Goal: Information Seeking & Learning: Learn about a topic

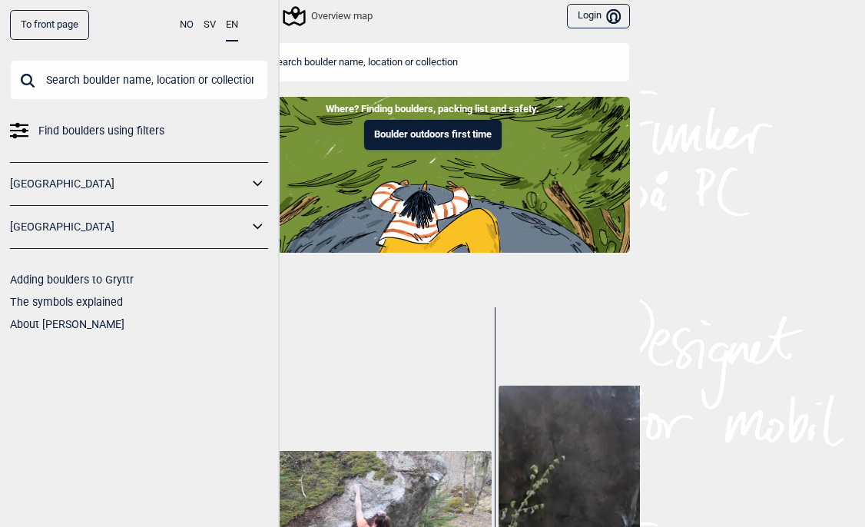
click at [327, 12] on div "Overview map" at bounding box center [329, 16] width 88 height 18
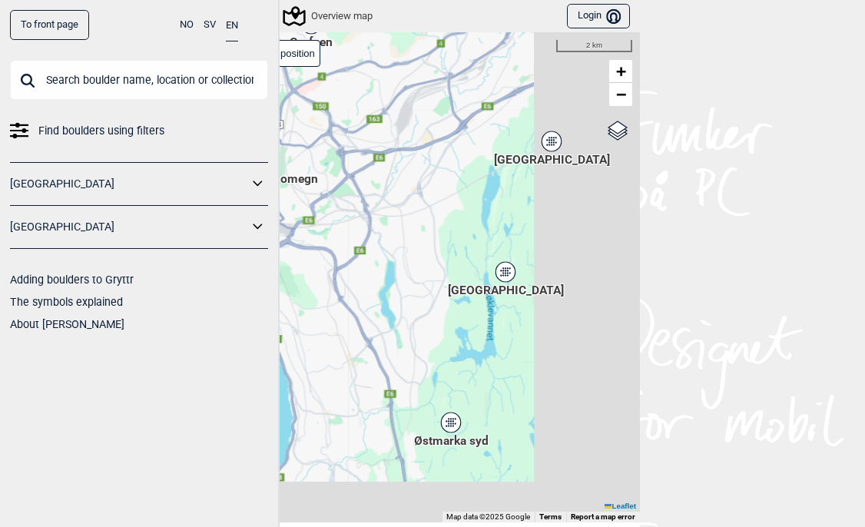
drag, startPoint x: 527, startPoint y: 306, endPoint x: 287, endPoint y: 135, distance: 294.3
click at [287, 135] on div "[PERSON_NAME] posisjon [GEOGRAPHIC_DATA] Stange [GEOGRAPHIC_DATA] syd [GEOGRAPH…" at bounding box center [432, 277] width 415 height 490
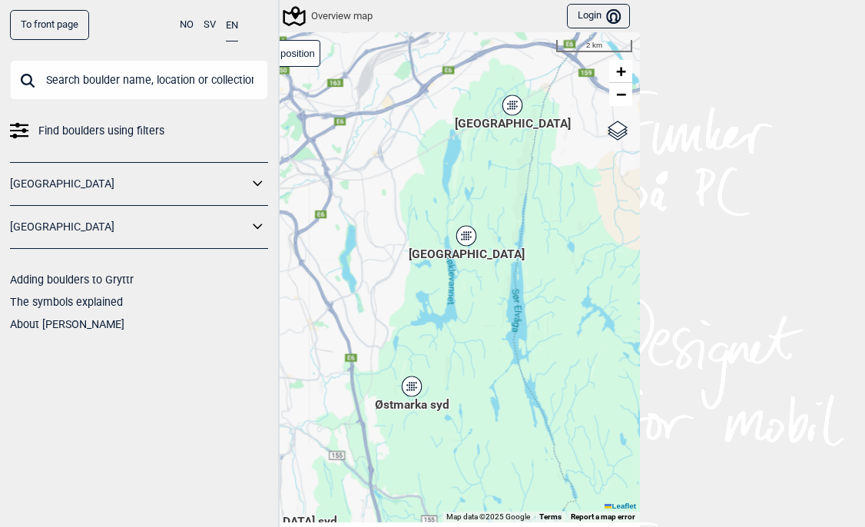
click at [519, 103] on icon at bounding box center [512, 105] width 19 height 20
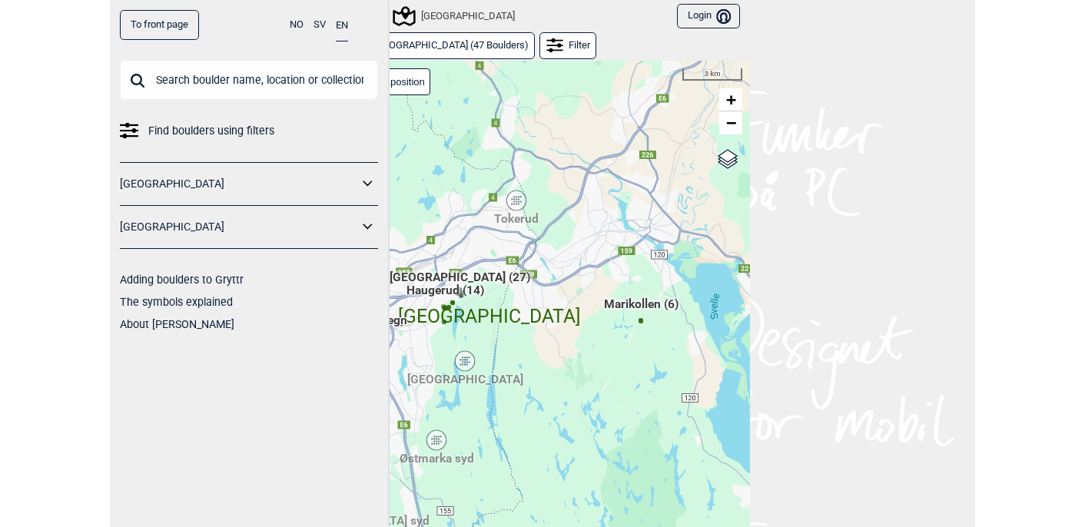
scroll to position [23, 0]
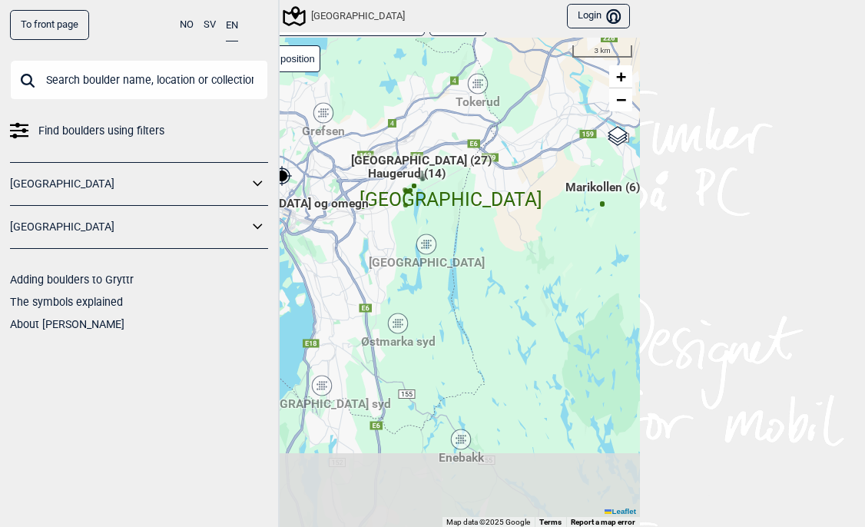
drag, startPoint x: 410, startPoint y: 354, endPoint x: 508, endPoint y: 227, distance: 160.6
click at [508, 227] on div "[PERSON_NAME] posisjon [GEOGRAPHIC_DATA] Stange [GEOGRAPHIC_DATA] syd [GEOGRAPH…" at bounding box center [432, 283] width 415 height 490
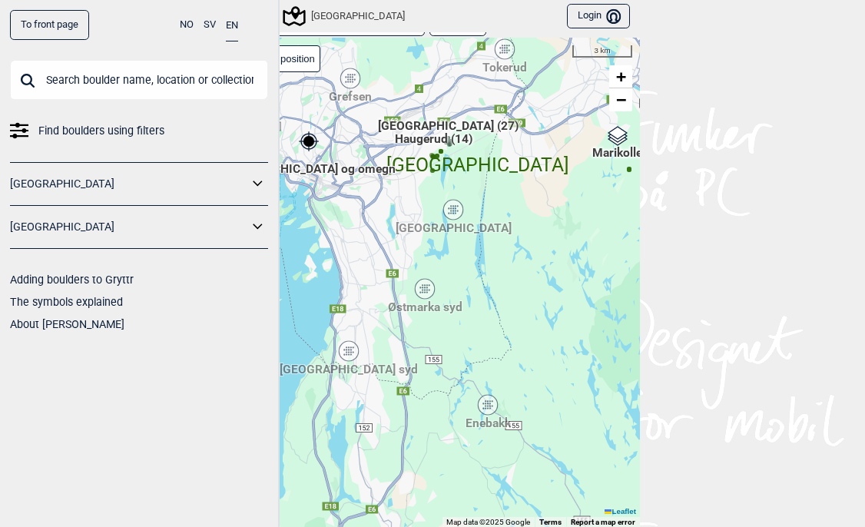
click at [454, 205] on div "[GEOGRAPHIC_DATA]" at bounding box center [453, 209] width 9 height 9
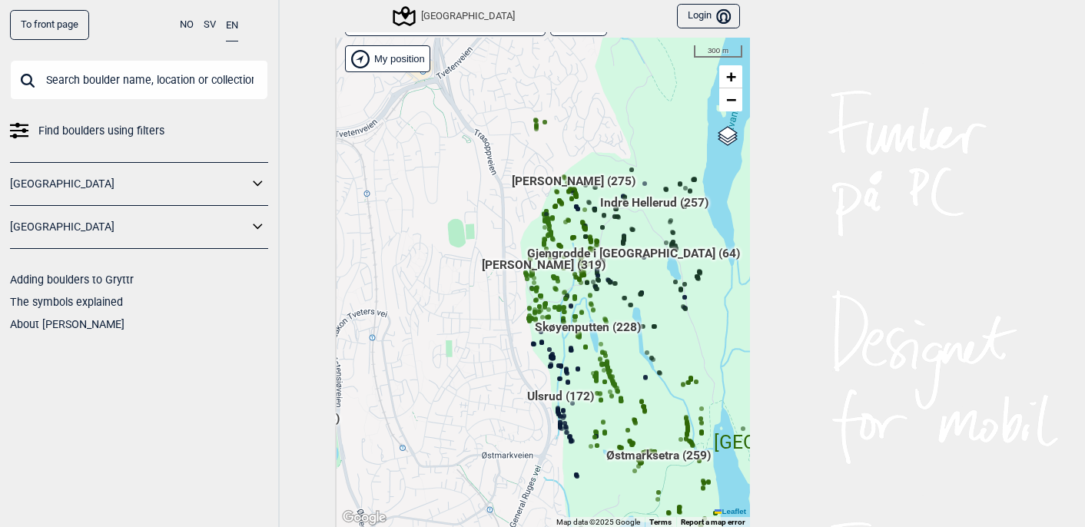
drag, startPoint x: 537, startPoint y: 233, endPoint x: 707, endPoint y: 230, distance: 169.9
click at [708, 230] on div "[PERSON_NAME] posisjon [GEOGRAPHIC_DATA] Stange [GEOGRAPHIC_DATA] syd [GEOGRAPH…" at bounding box center [542, 283] width 415 height 490
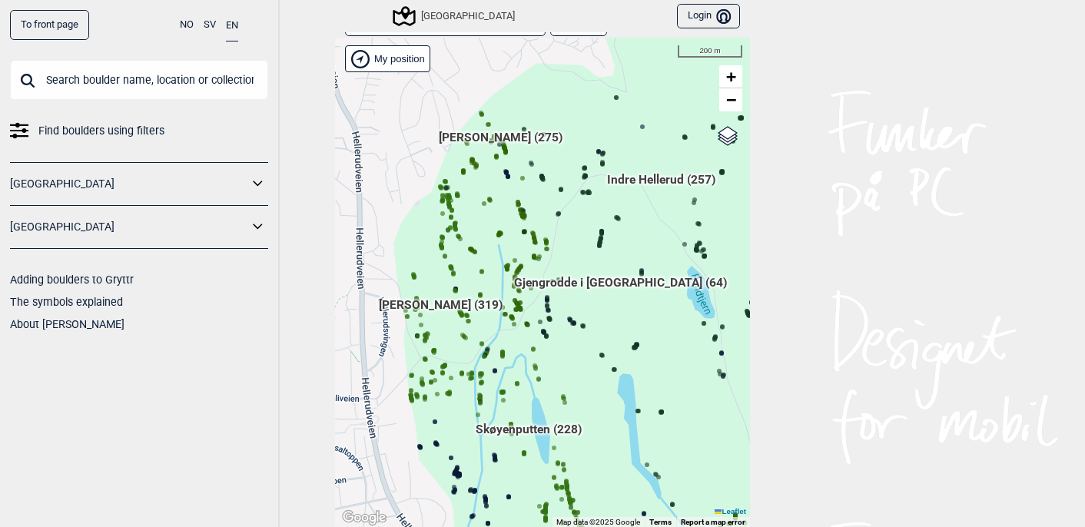
drag, startPoint x: 574, startPoint y: 232, endPoint x: 533, endPoint y: 193, distance: 57.1
click at [533, 193] on div "[PERSON_NAME] posisjon [GEOGRAPHIC_DATA] Stange [GEOGRAPHIC_DATA] syd [GEOGRAPH…" at bounding box center [542, 283] width 415 height 490
click at [214, 75] on input "text" at bounding box center [139, 80] width 258 height 40
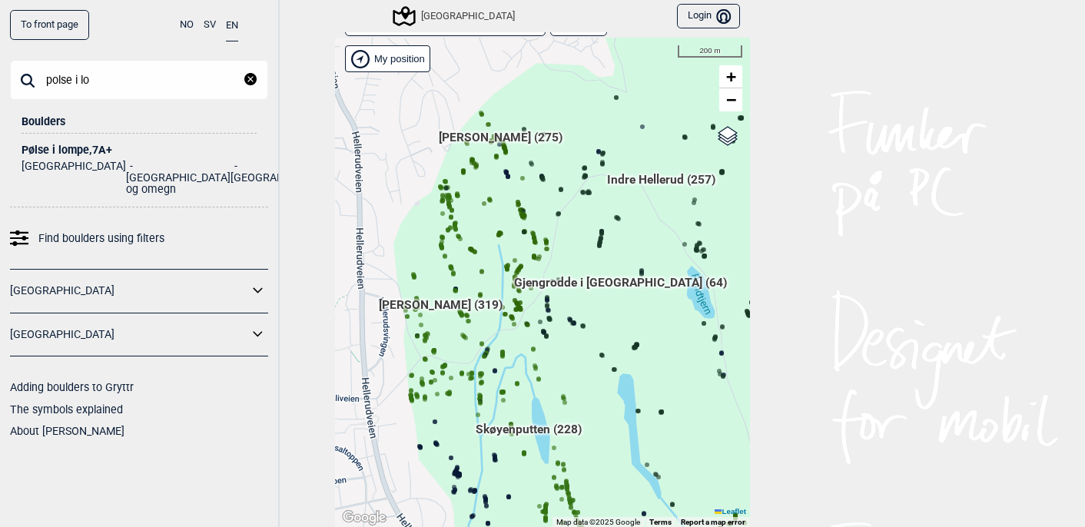
type input "polse i lo"
click at [102, 146] on div "Pølse i lompe , 7A+" at bounding box center [139, 150] width 235 height 12
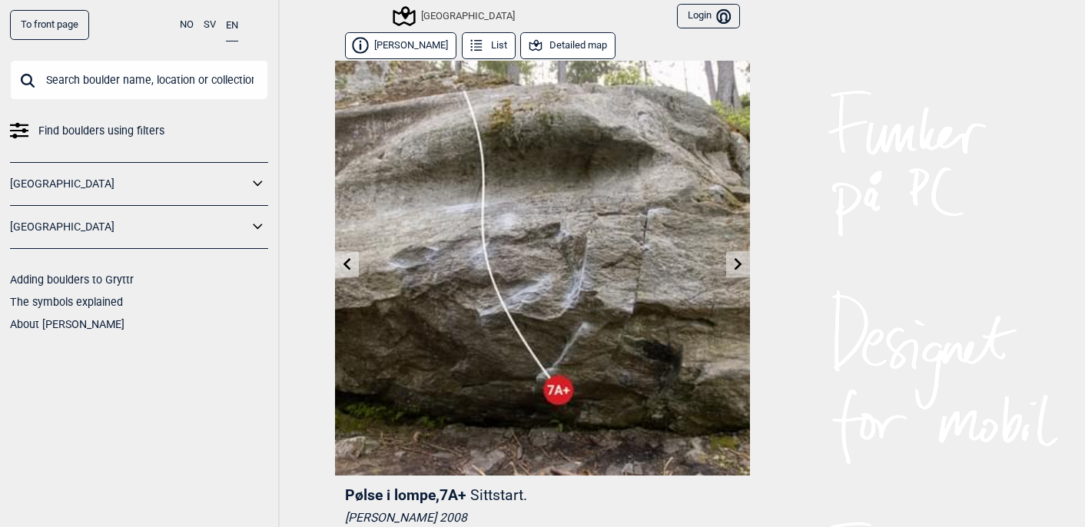
click at [559, 49] on button "Detailed map" at bounding box center [567, 45] width 95 height 27
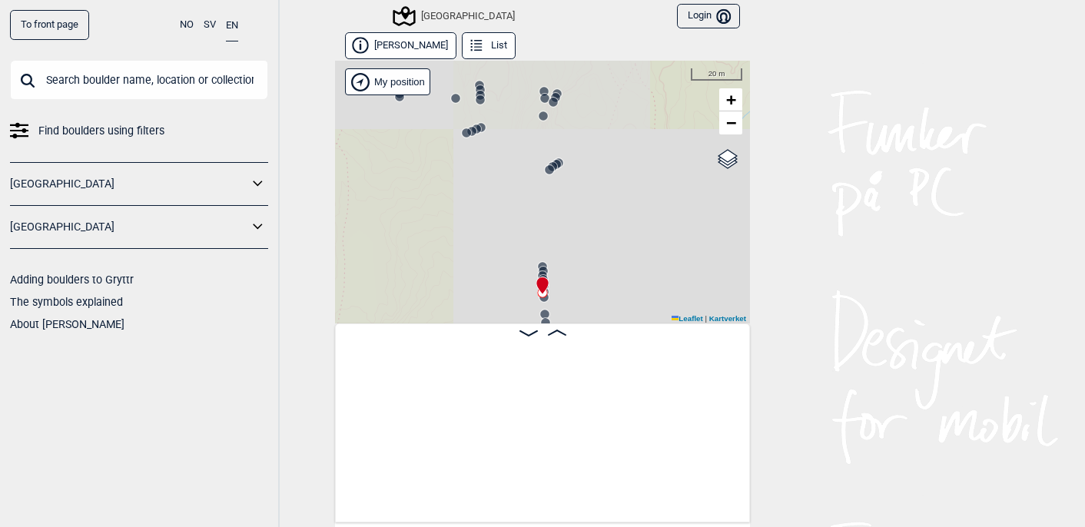
scroll to position [0, 40648]
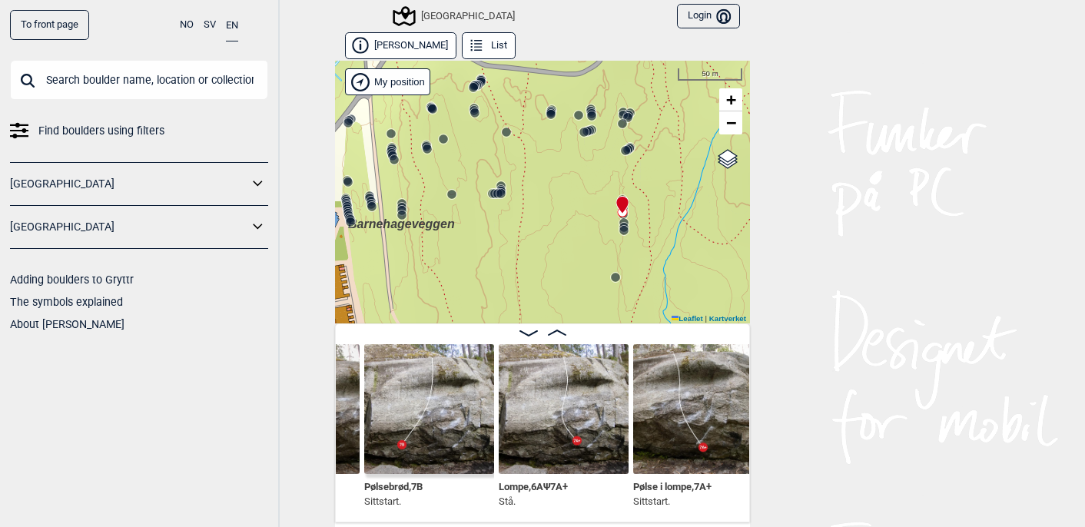
drag, startPoint x: 447, startPoint y: 151, endPoint x: 567, endPoint y: 170, distance: 121.3
click at [567, 174] on div "Speidersteinen Barnehageveggen Cowboyveggen Bølerveggen [GEOGRAPHIC_DATA]" at bounding box center [542, 192] width 415 height 263
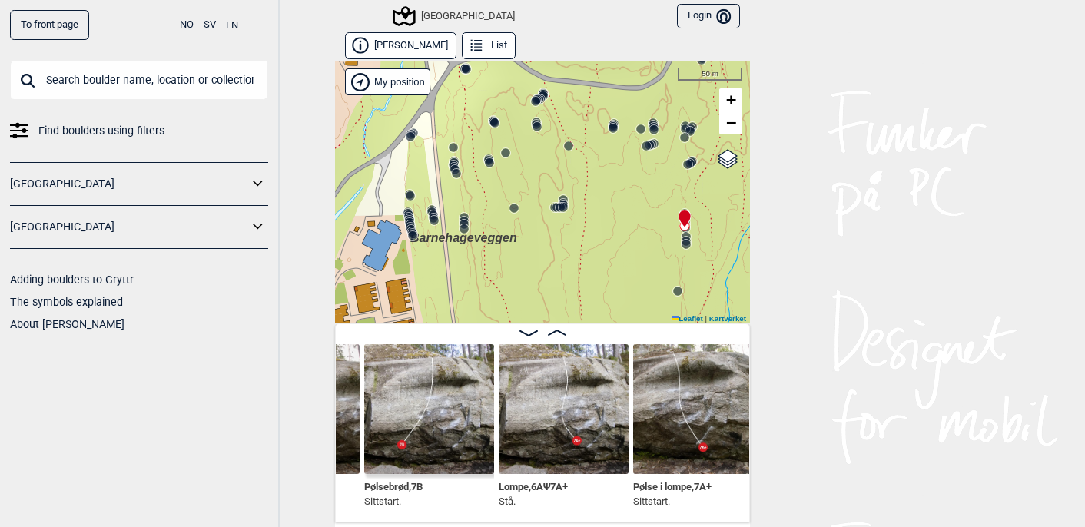
drag, startPoint x: 450, startPoint y: 164, endPoint x: 518, endPoint y: 184, distance: 71.3
click at [518, 184] on div "Speidersteinen Barnehageveggen Cowboyveggen Bølerveggen [GEOGRAPHIC_DATA]" at bounding box center [542, 192] width 415 height 263
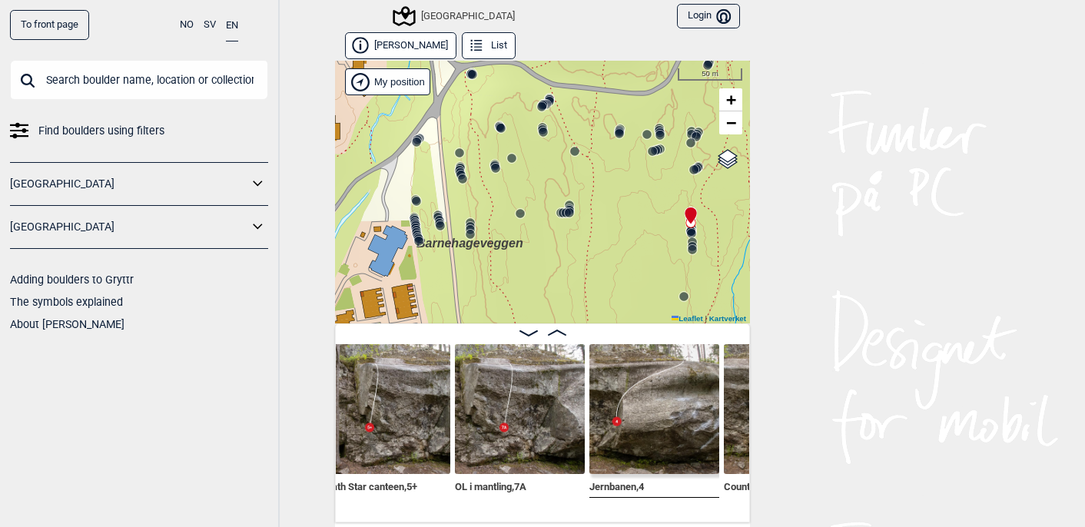
scroll to position [0, 40016]
click at [499, 422] on img at bounding box center [521, 409] width 130 height 130
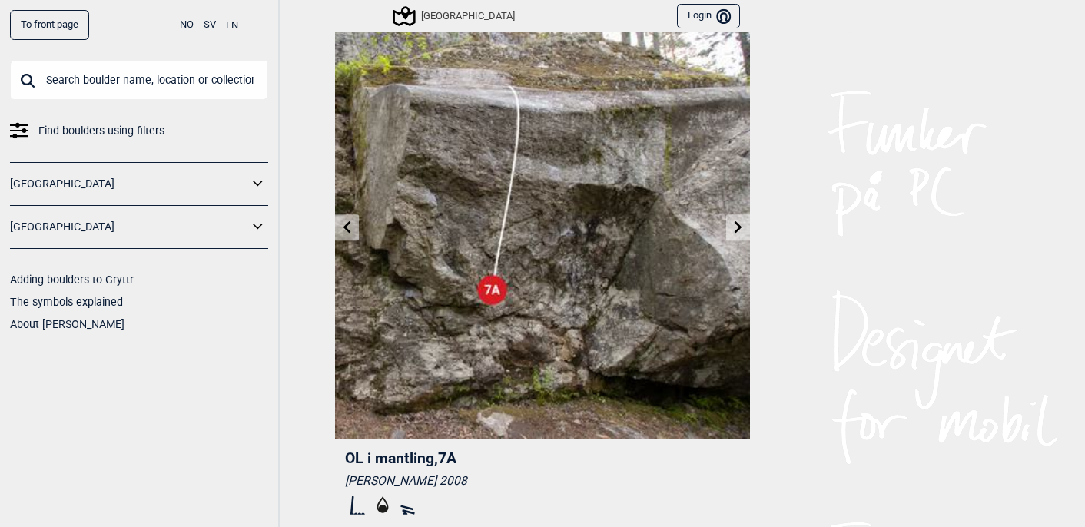
scroll to position [11, 0]
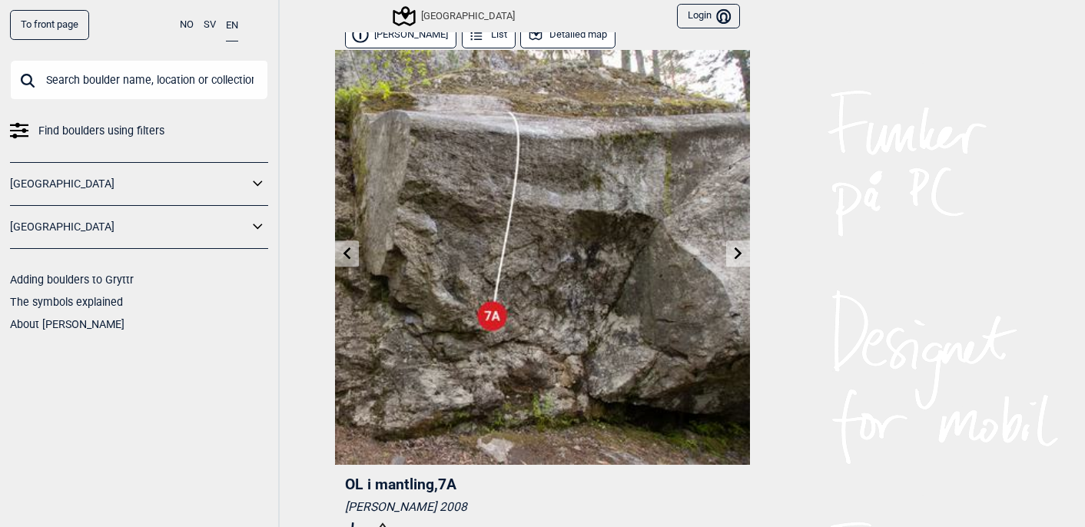
click at [354, 252] on link at bounding box center [347, 253] width 24 height 25
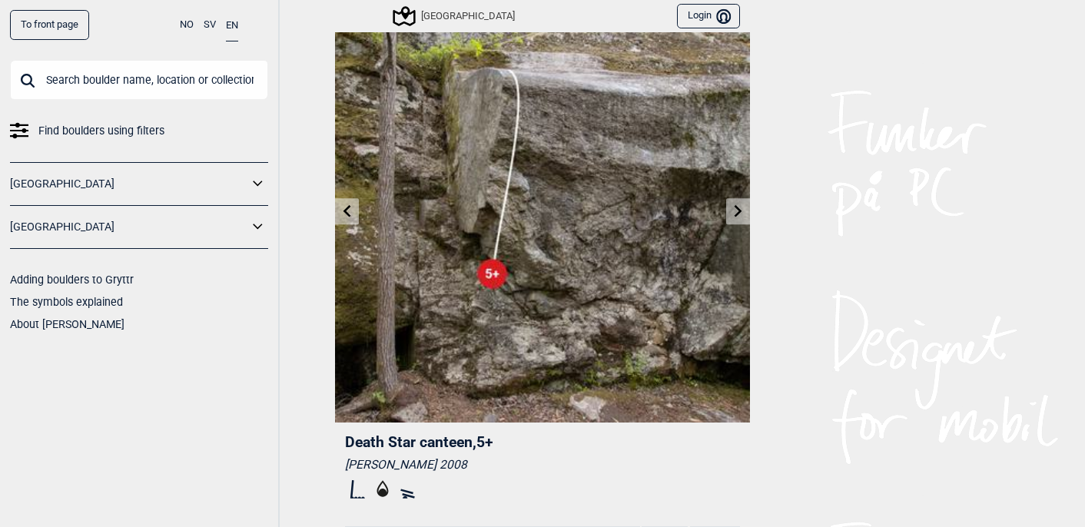
scroll to position [28, 0]
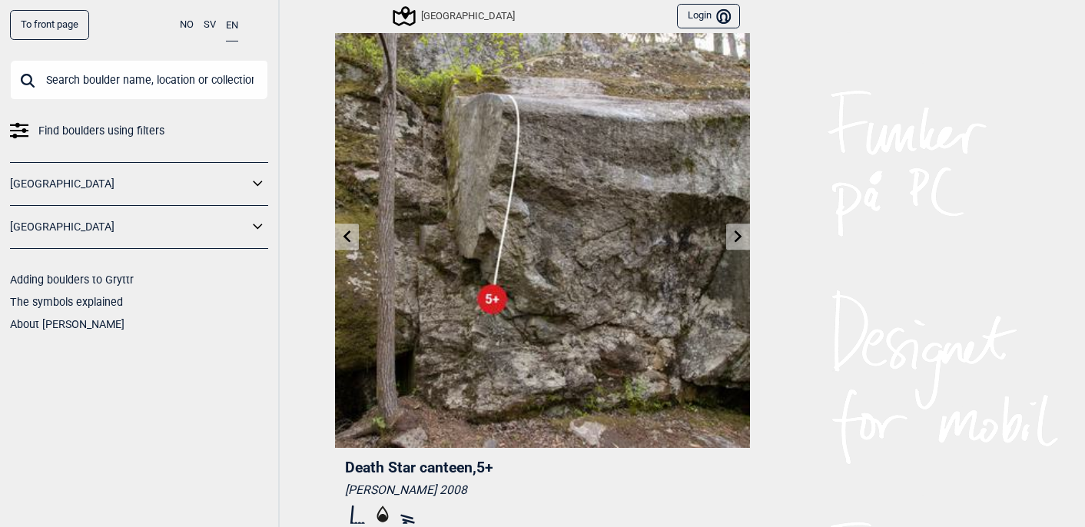
click at [347, 237] on icon at bounding box center [347, 236] width 8 height 12
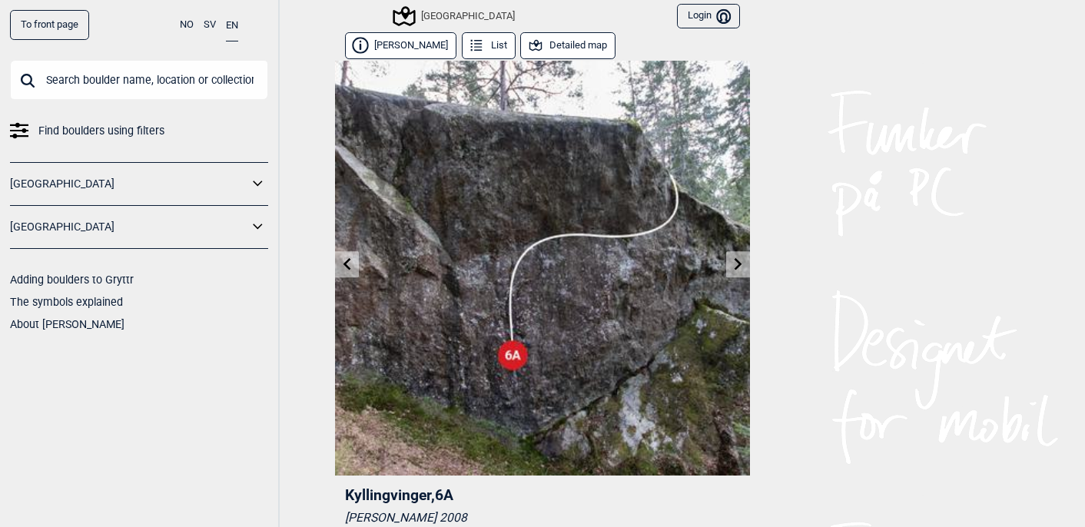
click at [589, 45] on button "Detailed map" at bounding box center [567, 45] width 95 height 27
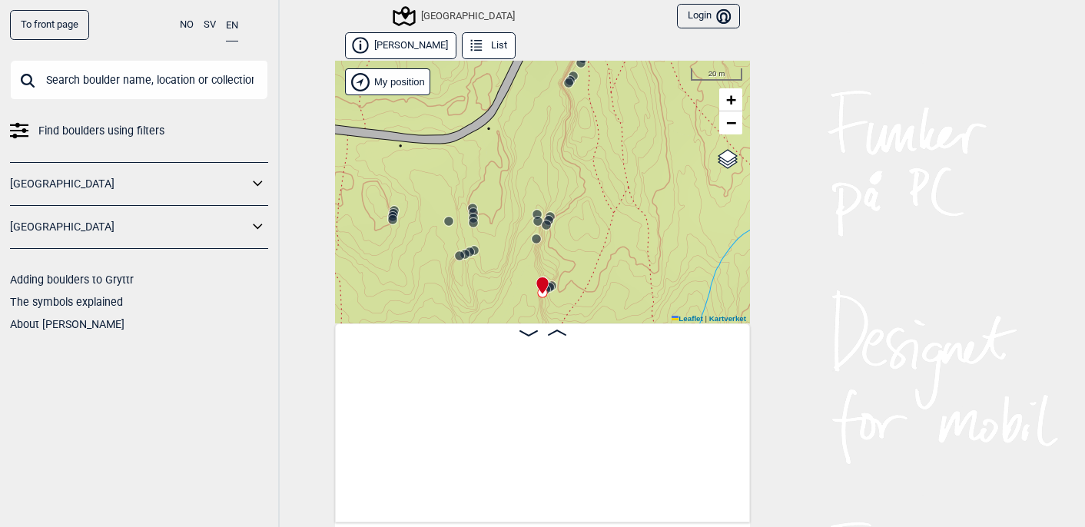
scroll to position [0, 39739]
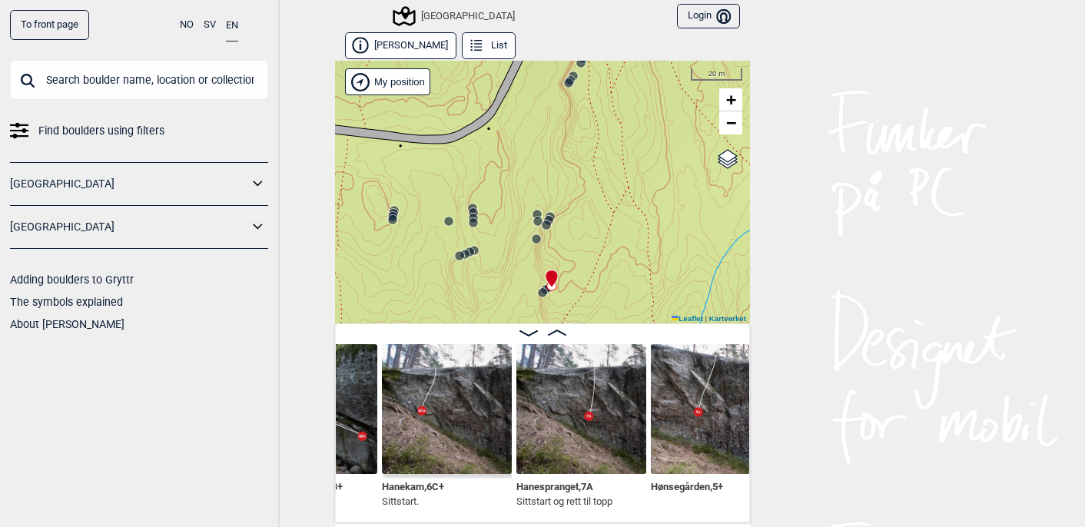
scroll to position [0, 39439]
click at [569, 413] on img at bounding box center [583, 409] width 130 height 130
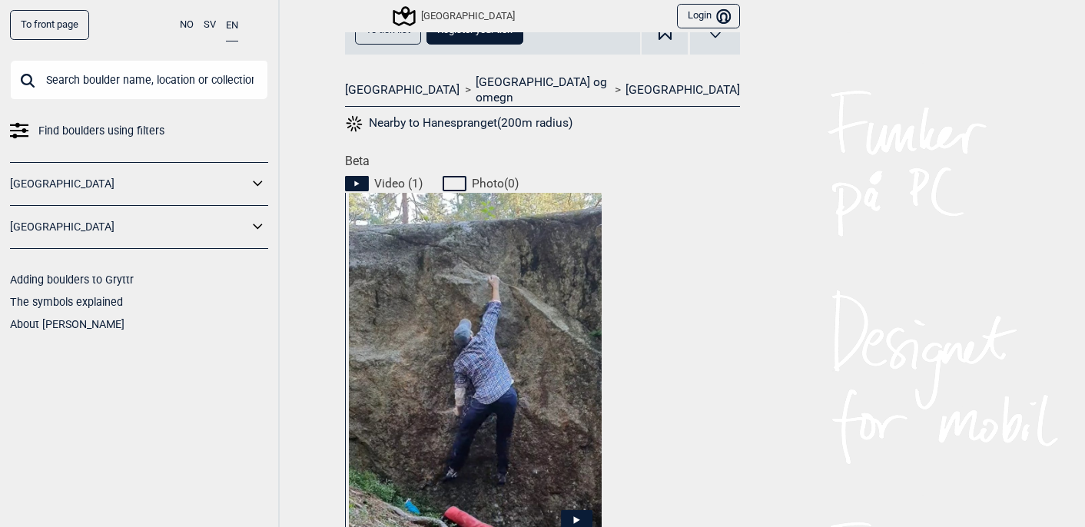
scroll to position [619, 0]
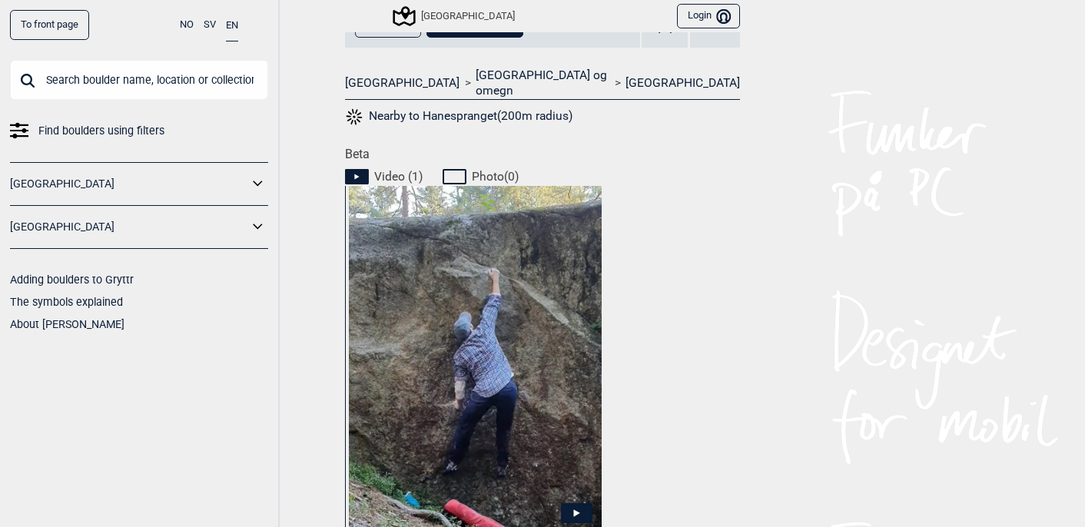
click at [494, 355] on img at bounding box center [475, 361] width 253 height 353
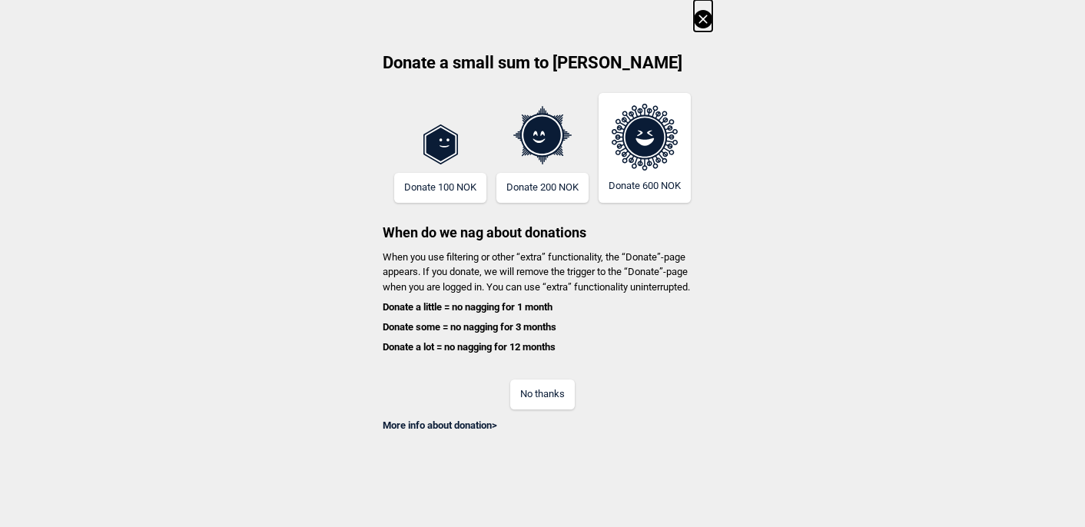
click at [531, 387] on button "No thanks" at bounding box center [542, 395] width 65 height 30
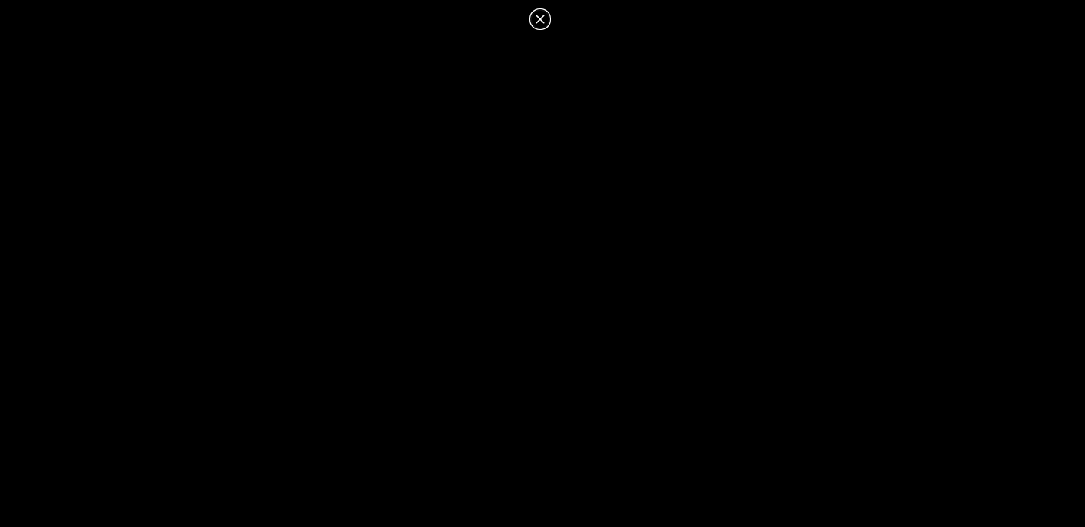
click at [542, 17] on icon at bounding box center [540, 19] width 8 height 8
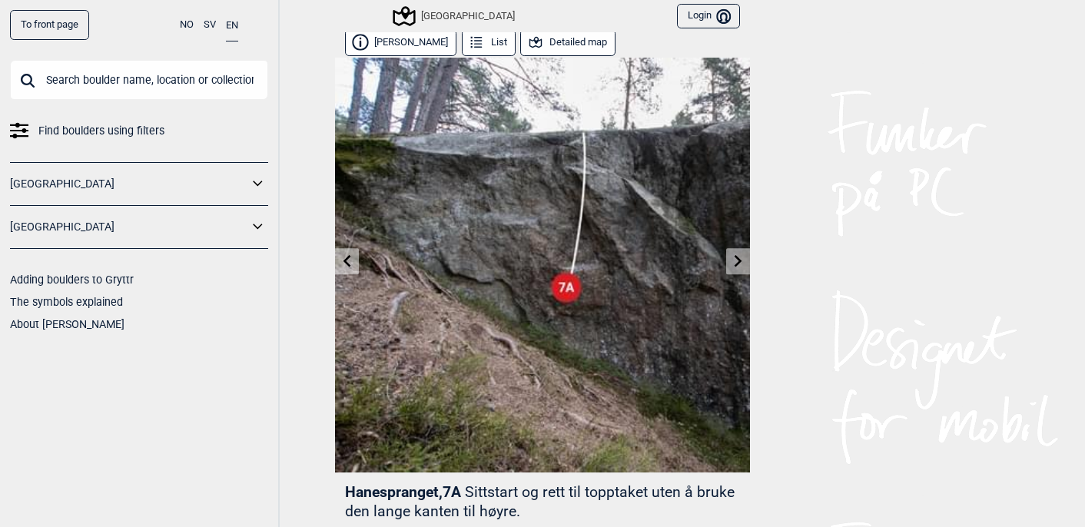
scroll to position [0, 0]
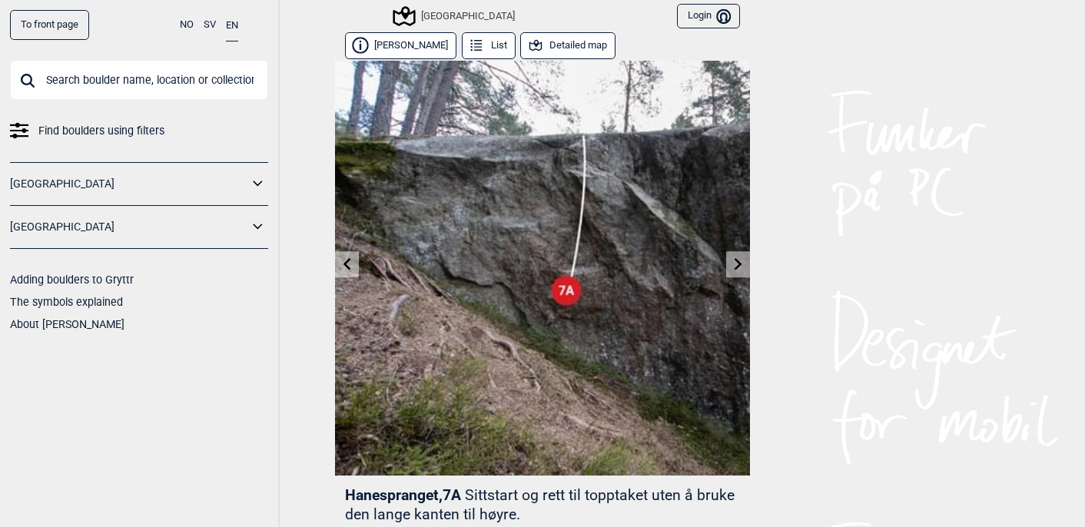
click at [563, 50] on button "Detailed map" at bounding box center [567, 45] width 95 height 27
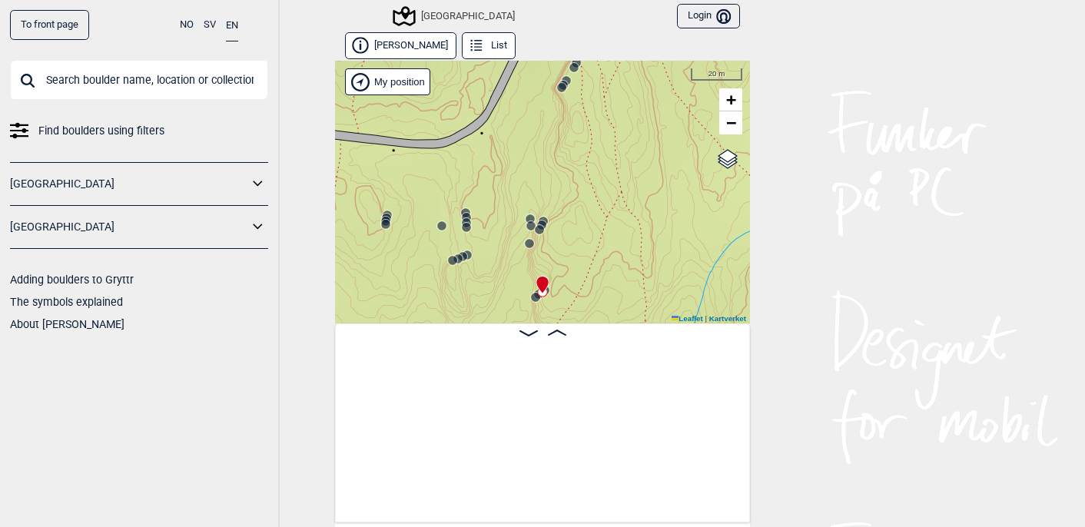
scroll to position [0, 39480]
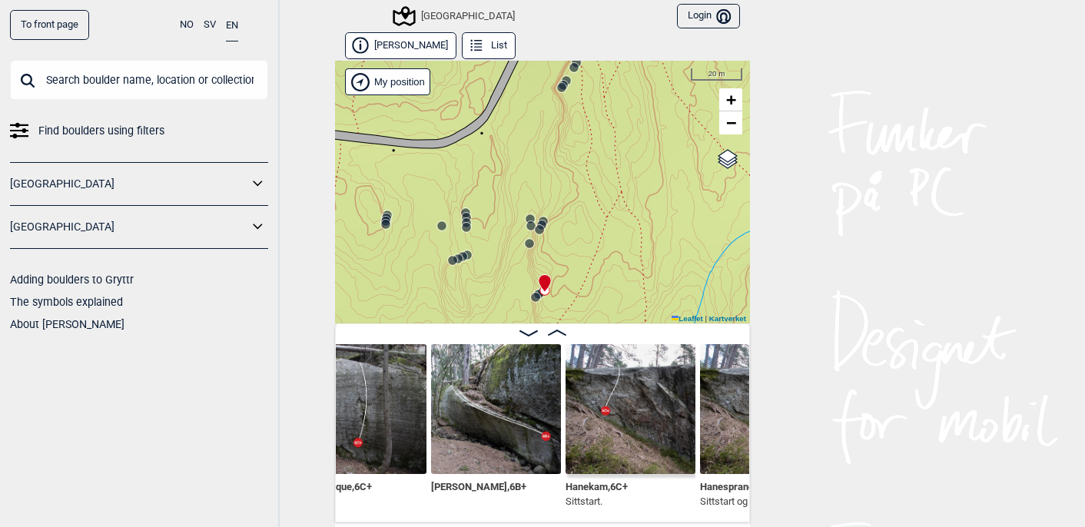
scroll to position [0, 39249]
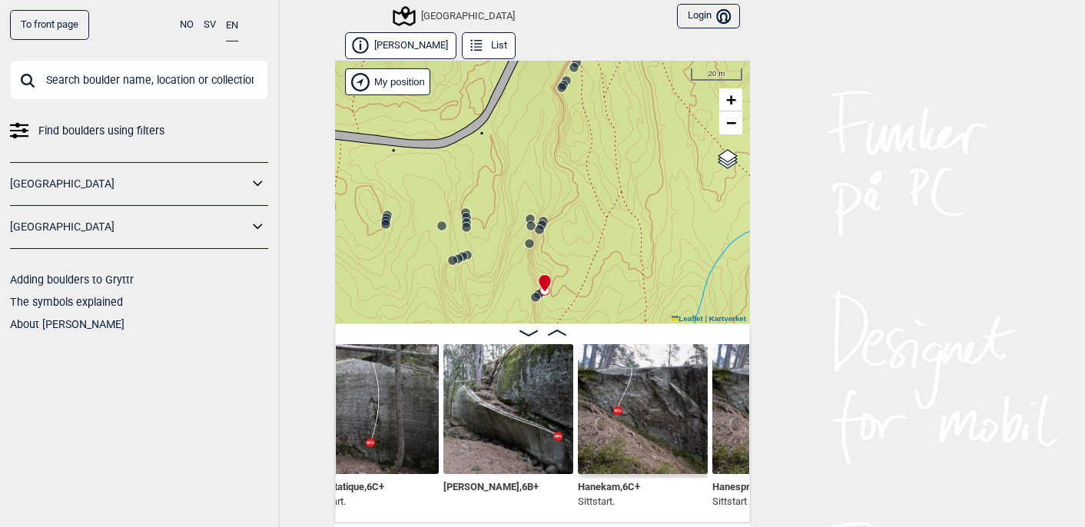
click at [622, 428] on img at bounding box center [643, 409] width 130 height 130
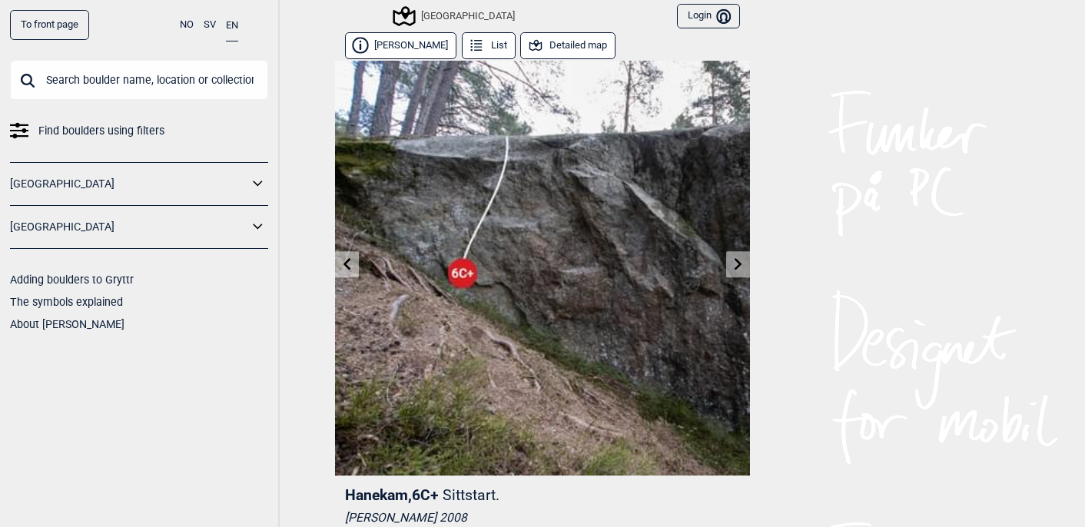
click at [387, 38] on button "[PERSON_NAME]" at bounding box center [400, 45] width 111 height 27
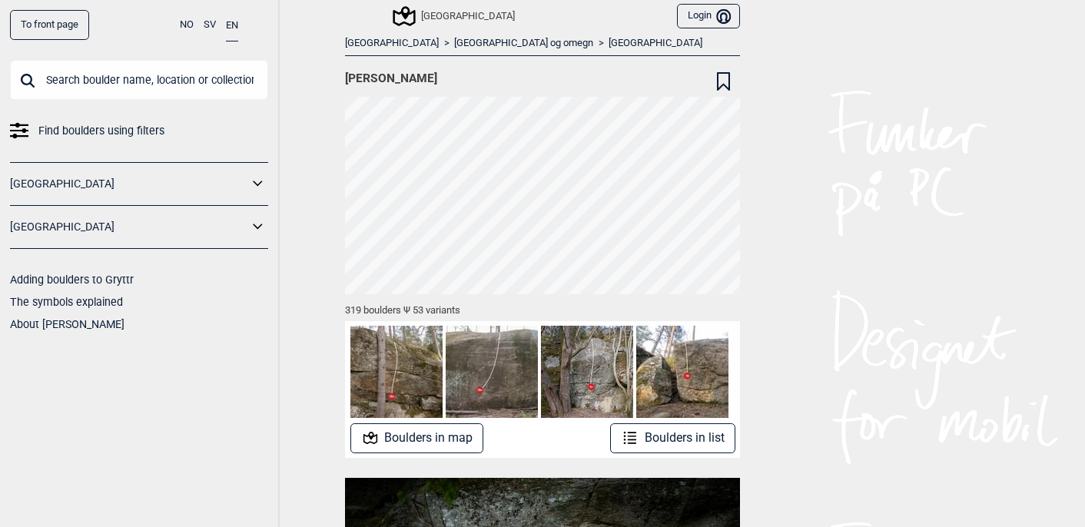
click at [665, 440] on button "Boulders in list" at bounding box center [672, 438] width 125 height 30
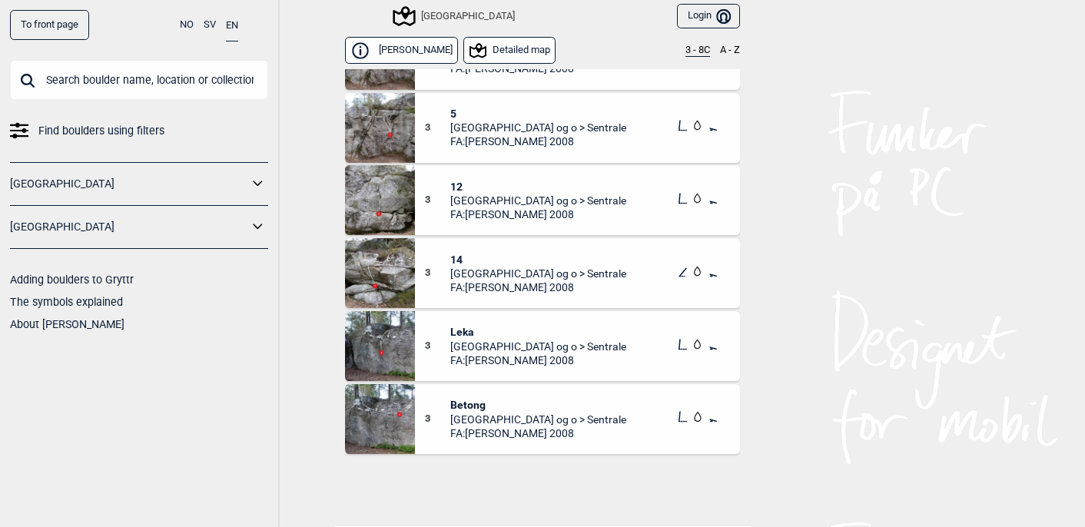
scroll to position [458, 0]
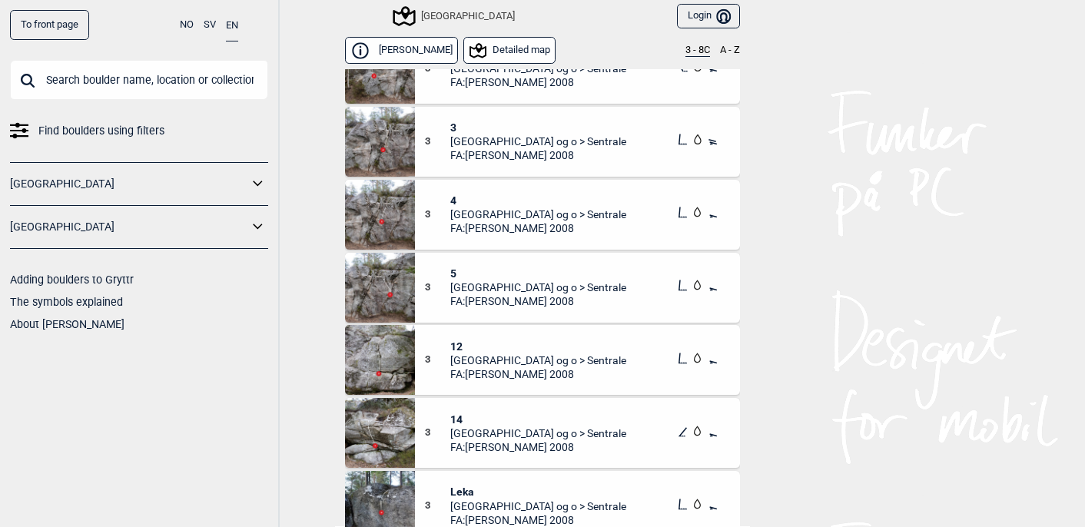
click at [407, 56] on button "[PERSON_NAME]" at bounding box center [401, 50] width 113 height 27
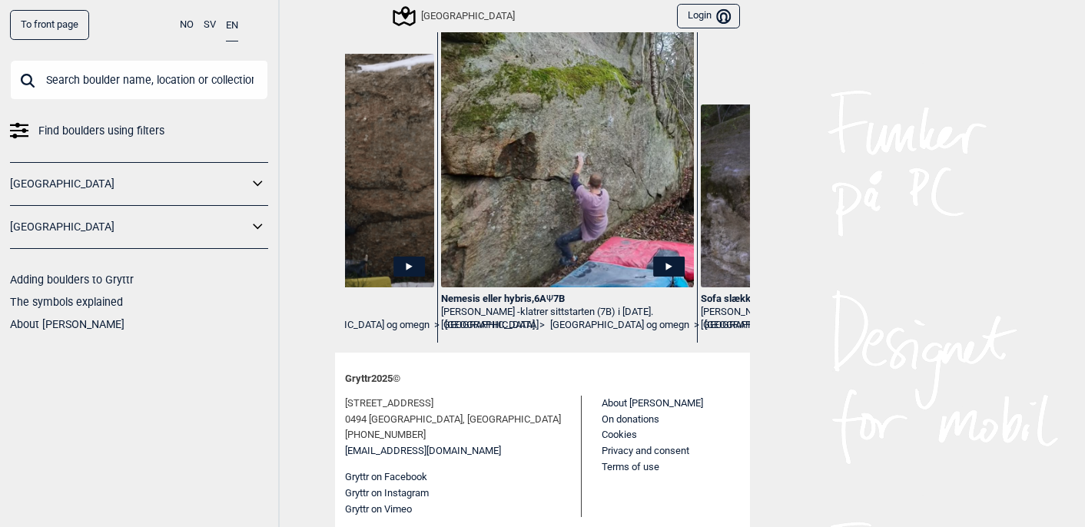
scroll to position [0, 957]
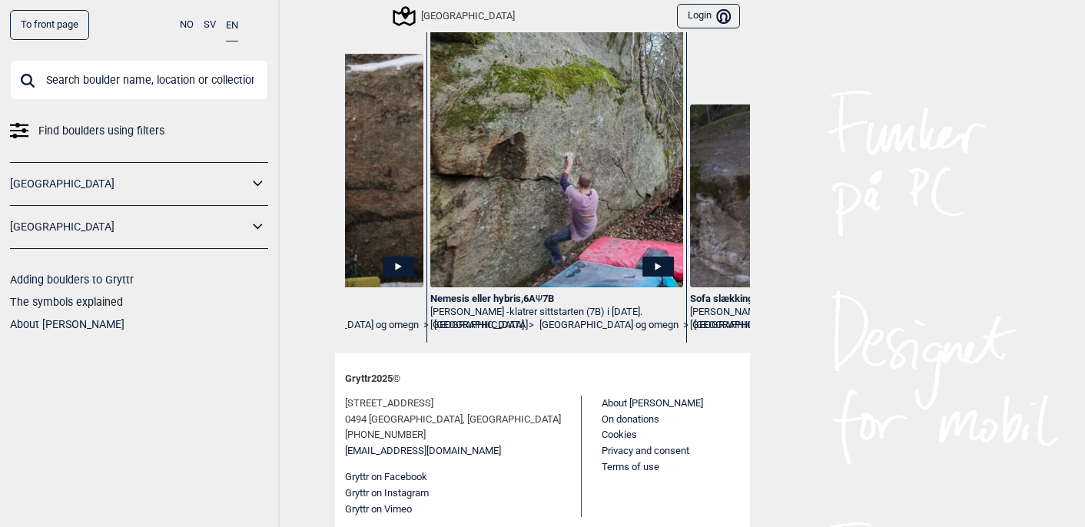
click at [606, 202] on img at bounding box center [556, 141] width 253 height 293
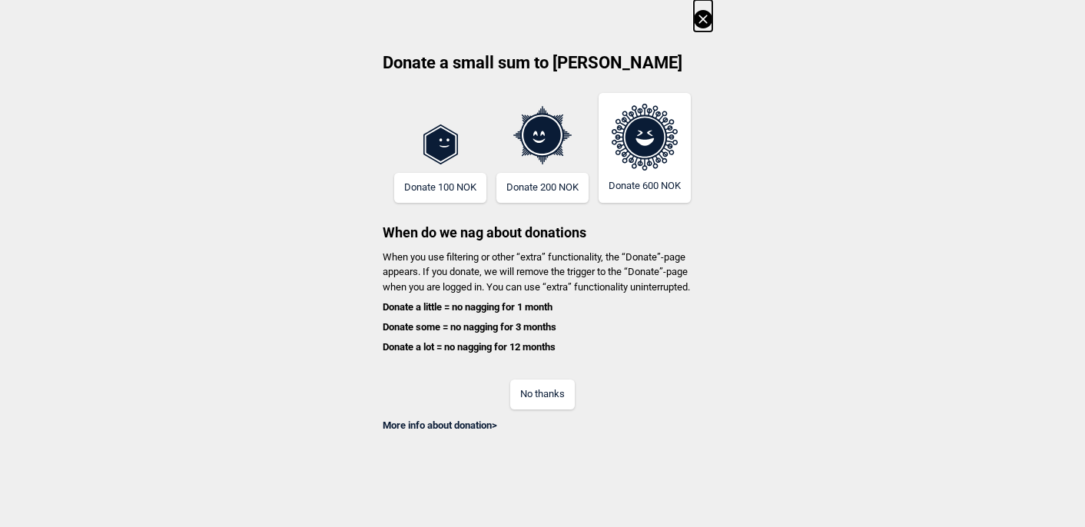
click at [560, 399] on button "No thanks" at bounding box center [542, 395] width 65 height 30
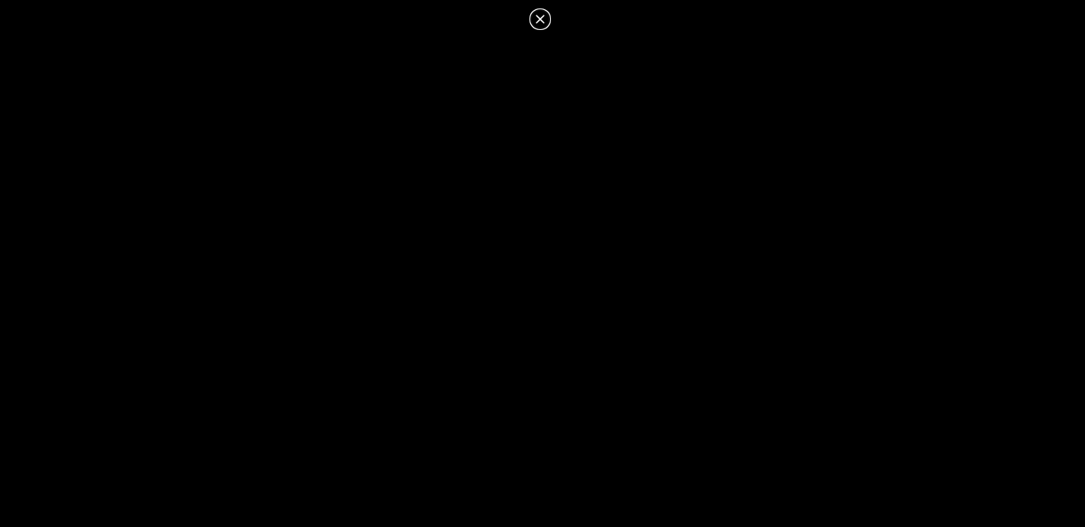
click at [543, 20] on icon at bounding box center [540, 19] width 18 height 18
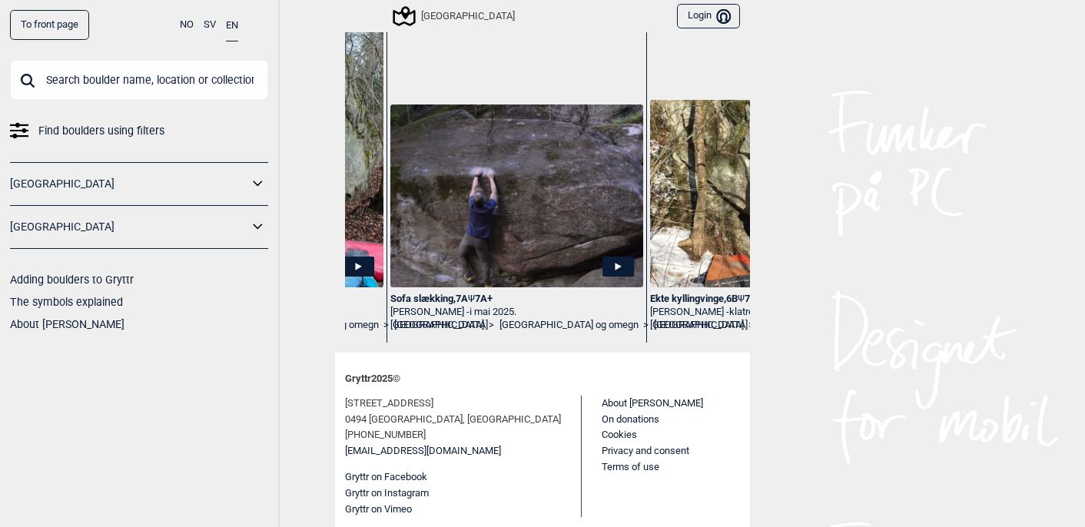
scroll to position [0, 1259]
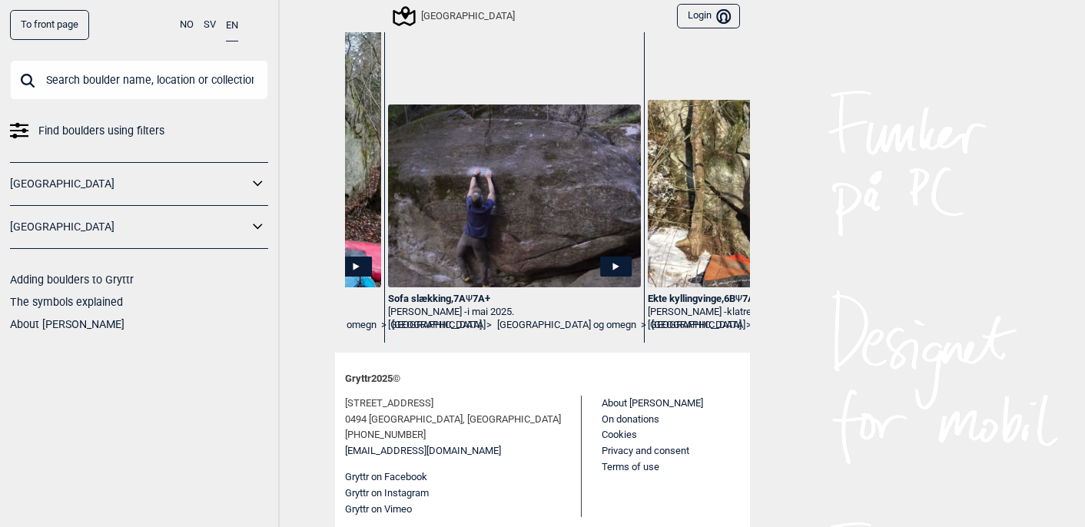
click at [543, 228] on img at bounding box center [514, 196] width 253 height 183
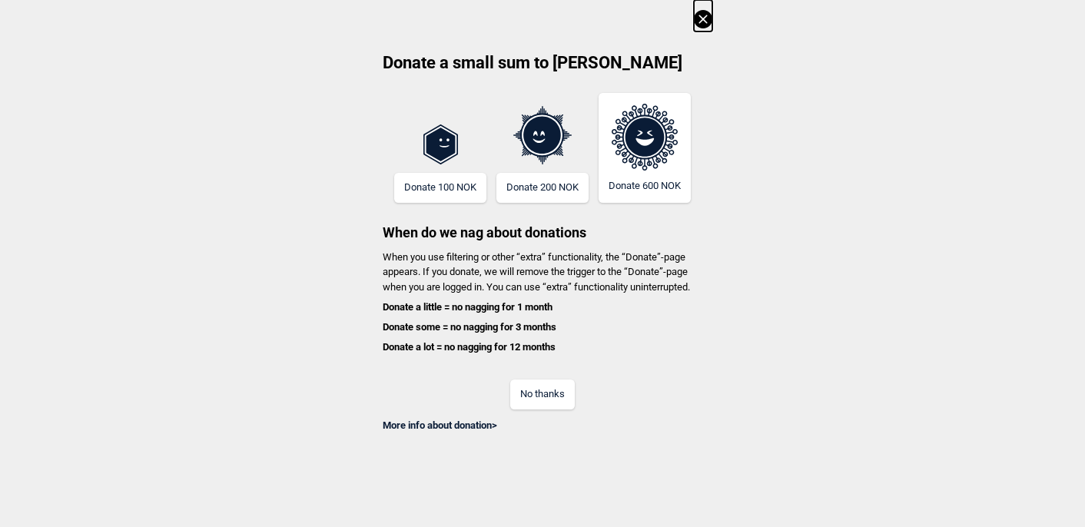
click at [544, 395] on button "No thanks" at bounding box center [542, 395] width 65 height 30
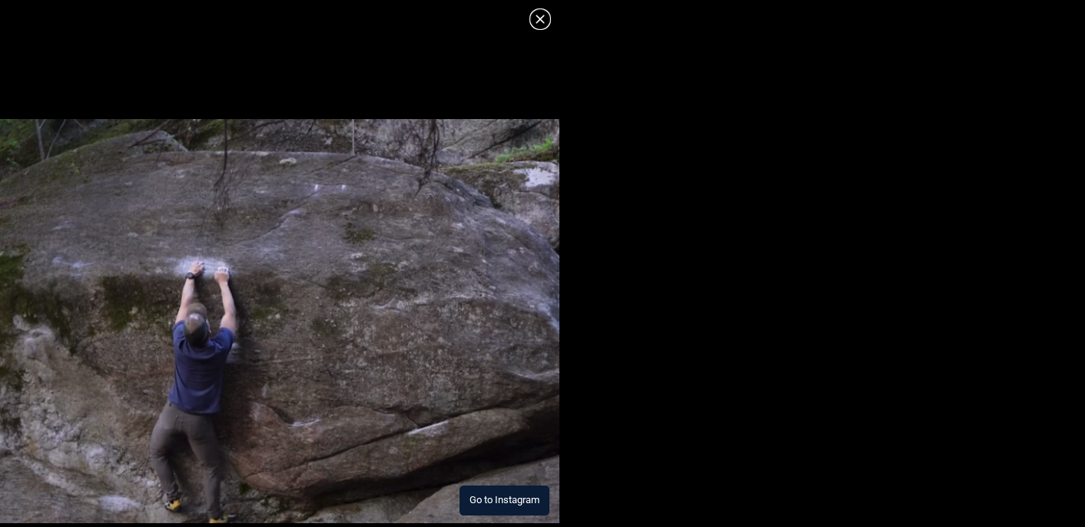
click at [494, 505] on button "Go to Instagram" at bounding box center [505, 501] width 90 height 30
